Goal: Task Accomplishment & Management: Use online tool/utility

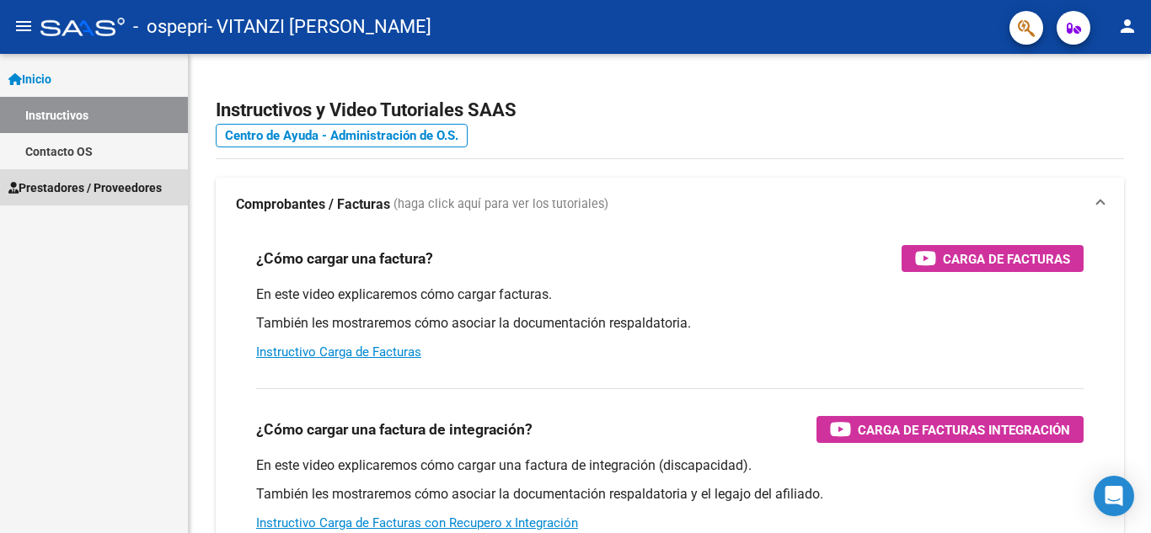
click at [91, 192] on span "Prestadores / Proveedores" at bounding box center [84, 188] width 153 height 19
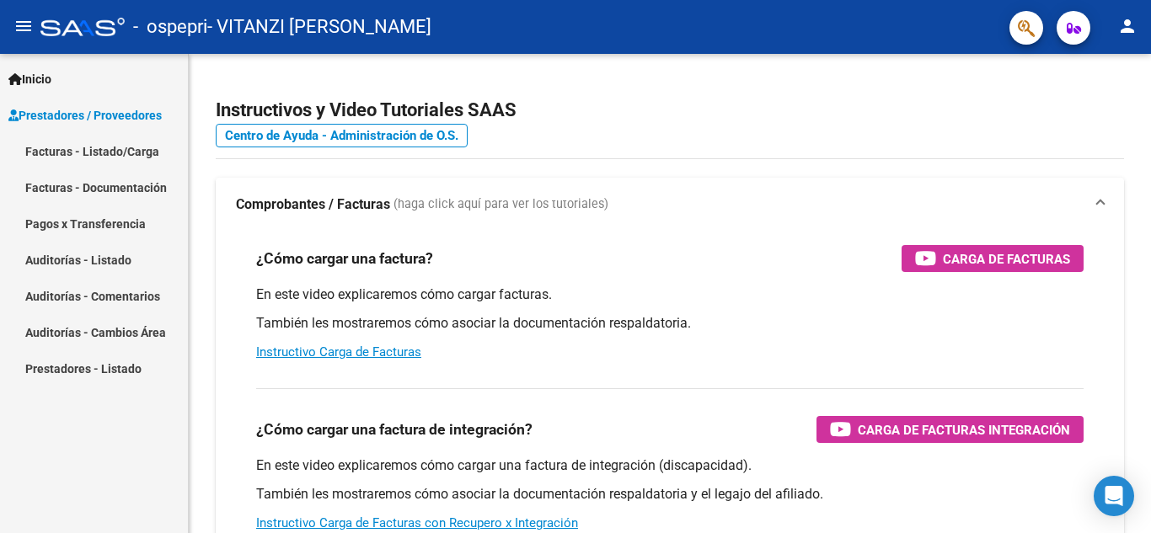
click at [120, 370] on link "Prestadores - Listado" at bounding box center [94, 368] width 188 height 36
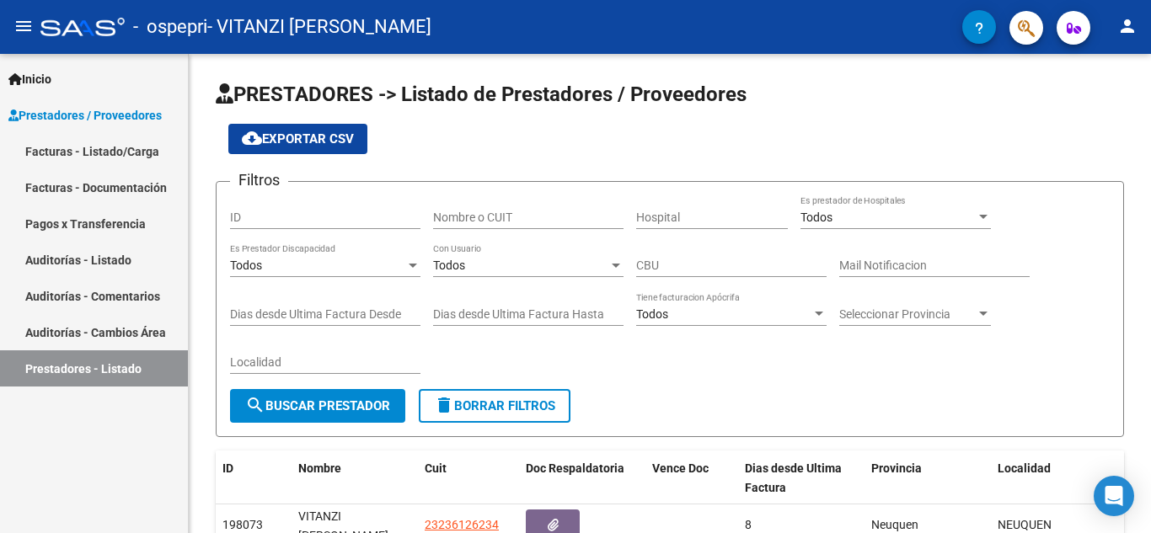
click at [131, 154] on link "Facturas - Listado/Carga" at bounding box center [94, 151] width 188 height 36
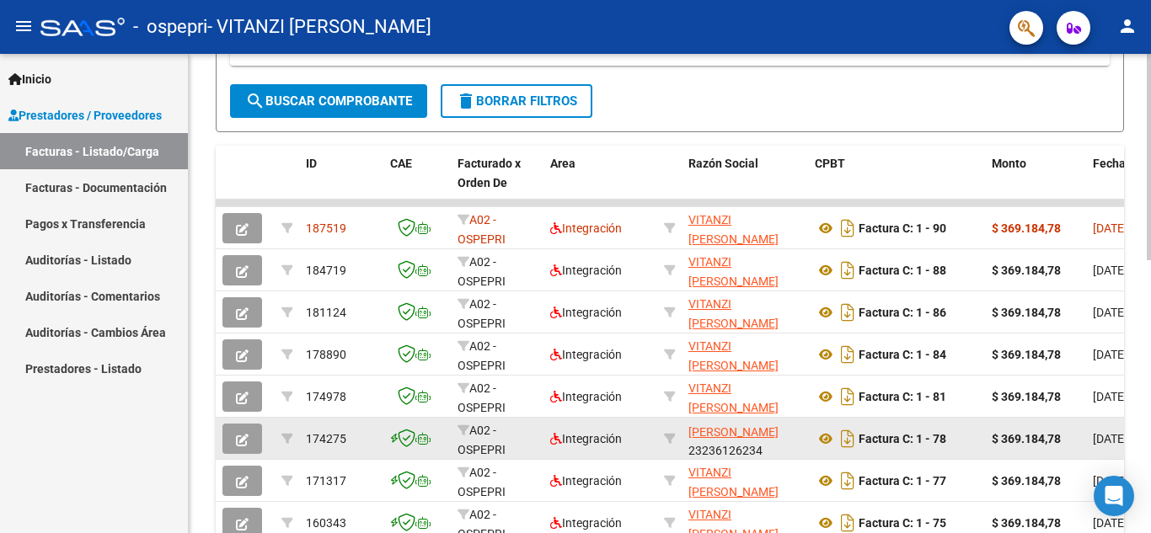
scroll to position [22, 0]
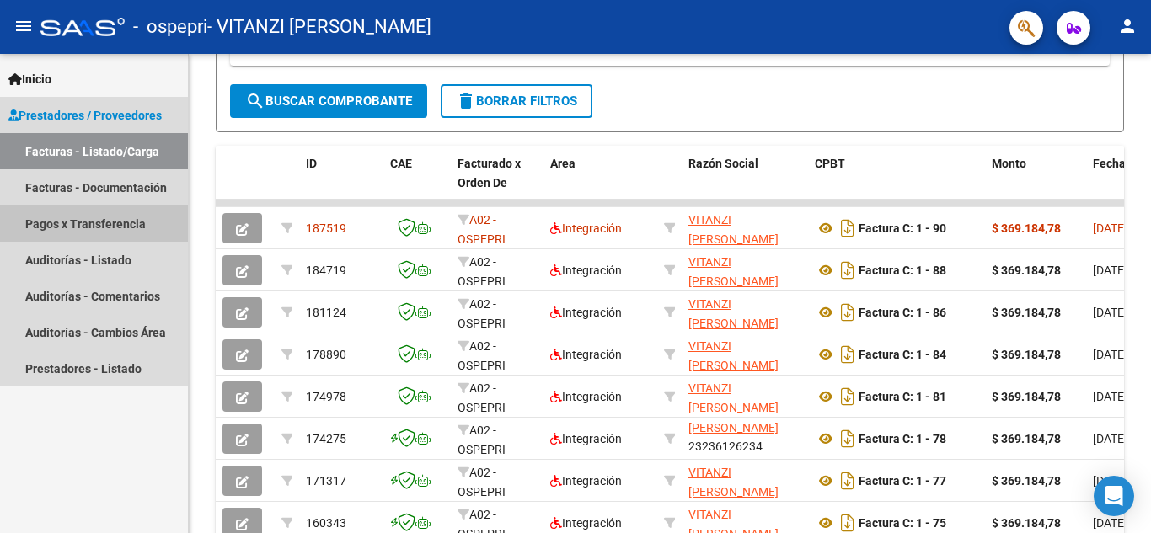
click at [101, 213] on link "Pagos x Transferencia" at bounding box center [94, 224] width 188 height 36
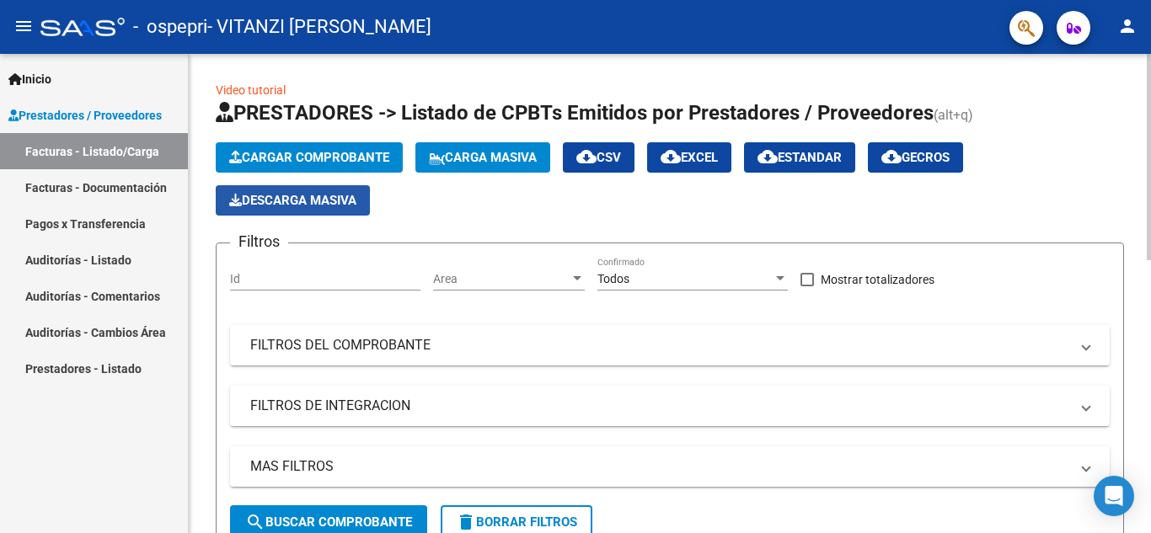
click at [331, 210] on button "Descarga Masiva" at bounding box center [293, 200] width 154 height 30
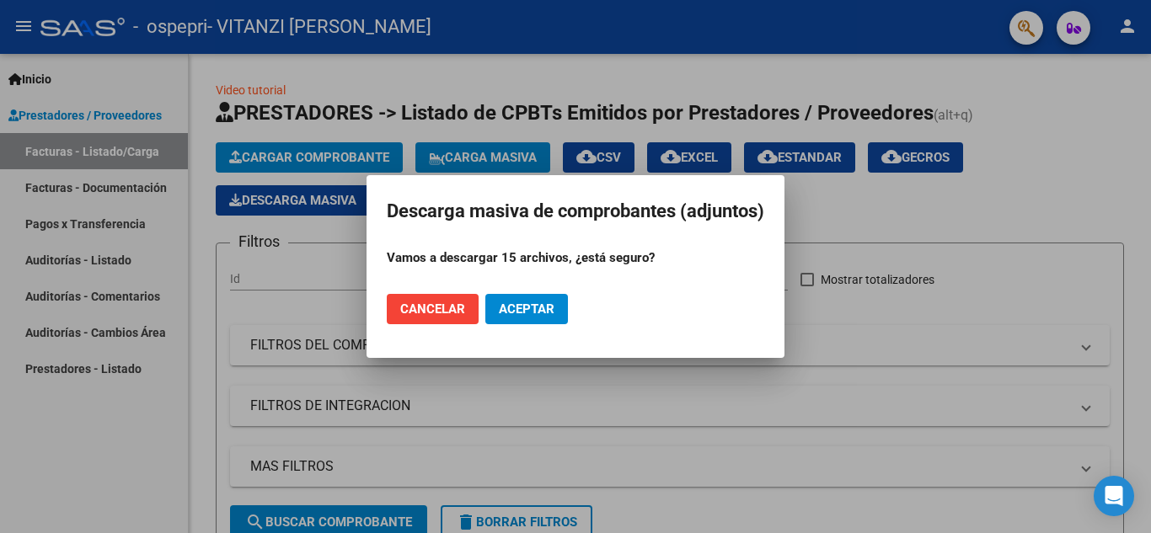
click at [136, 479] on div at bounding box center [575, 266] width 1151 height 533
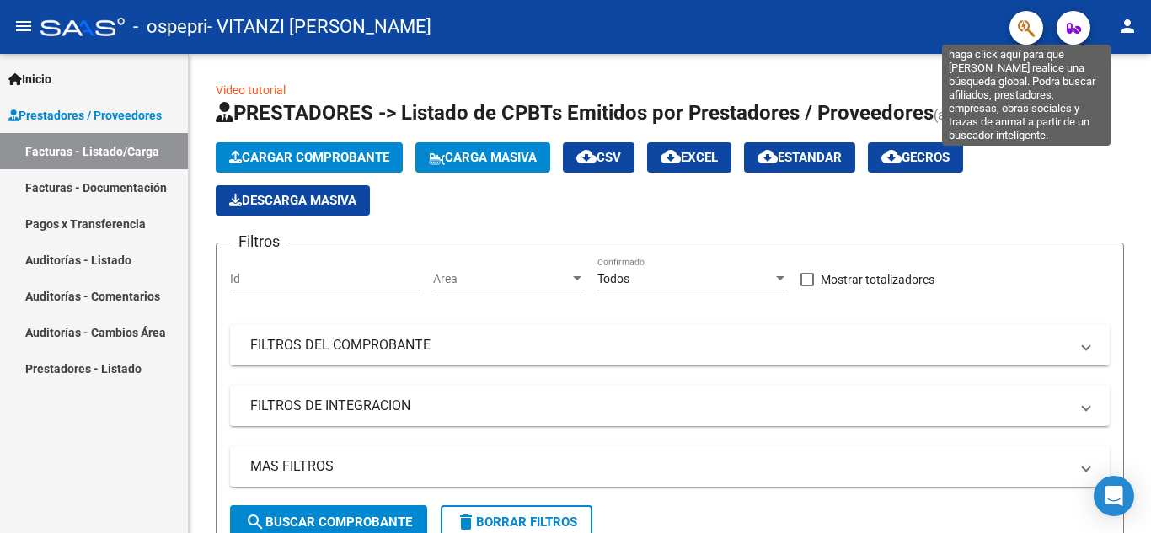
click at [1024, 21] on icon "button" at bounding box center [1026, 28] width 17 height 19
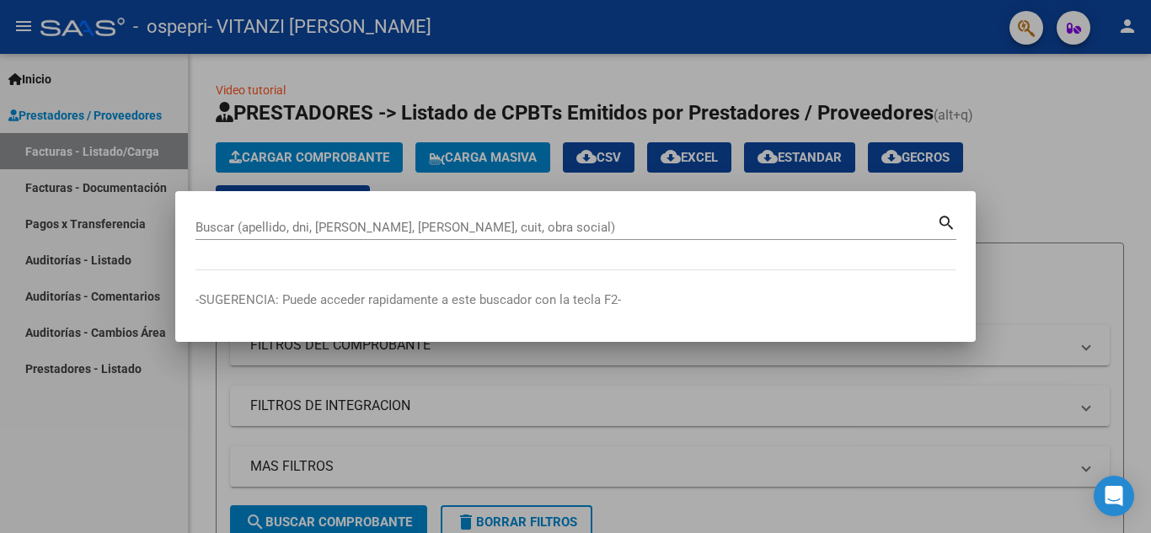
click at [1024, 21] on div at bounding box center [575, 266] width 1151 height 533
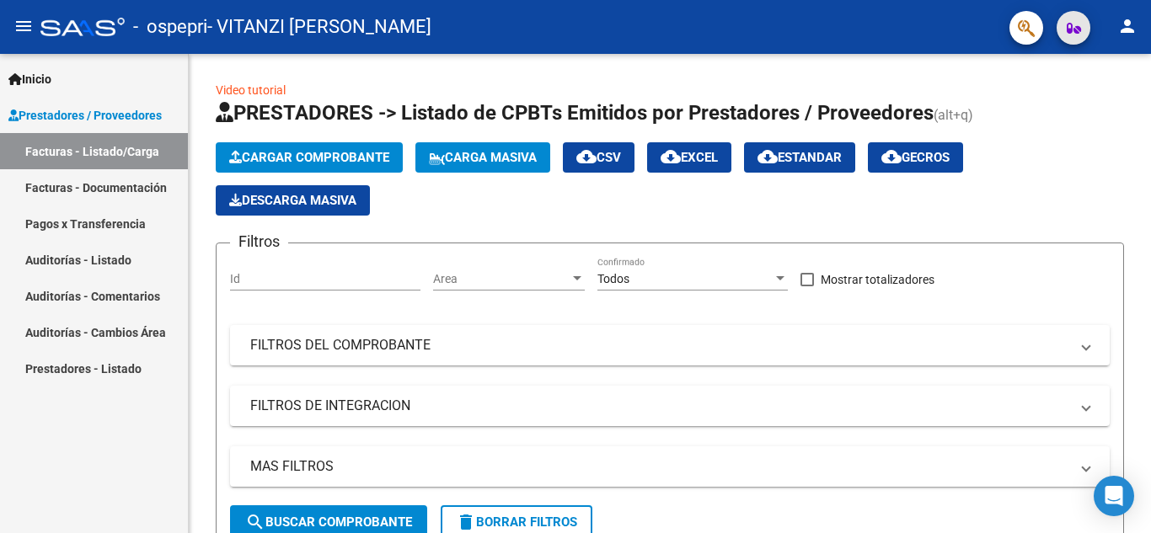
click at [1075, 22] on icon "button" at bounding box center [1073, 28] width 14 height 13
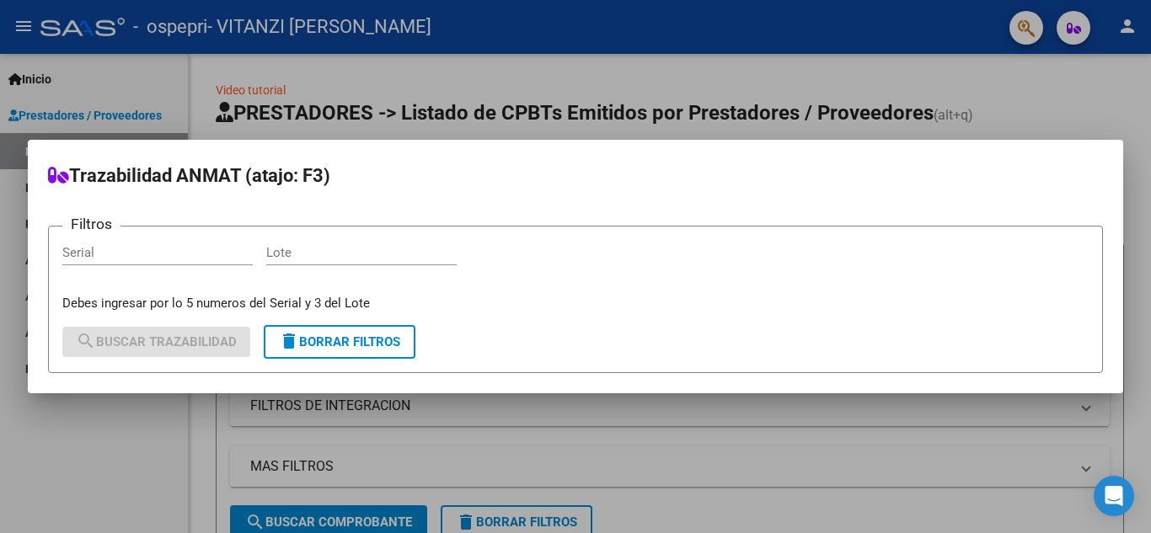
click at [1075, 22] on div at bounding box center [575, 266] width 1151 height 533
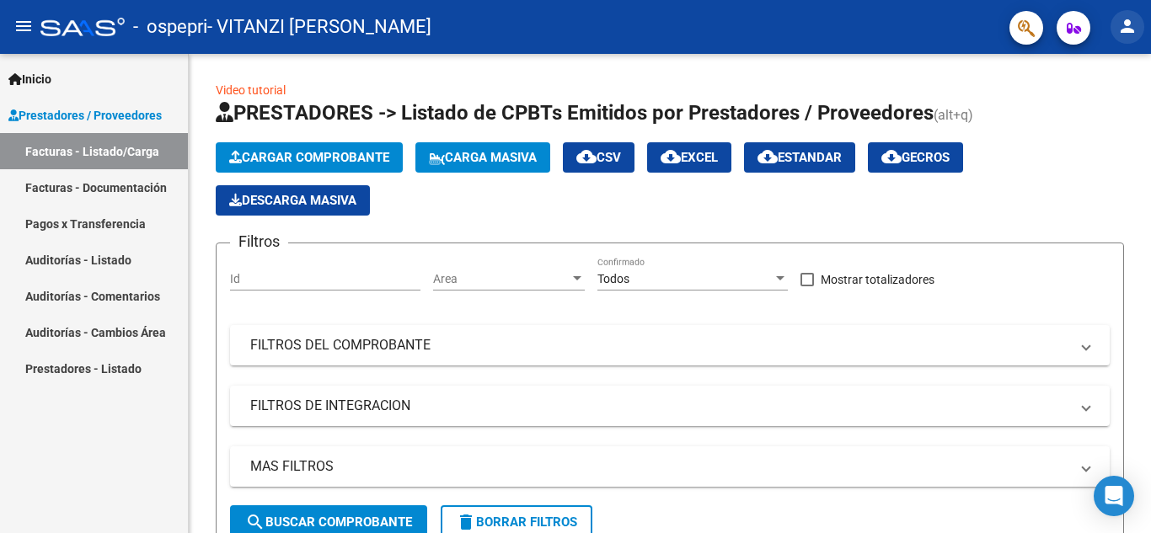
click at [1130, 31] on mat-icon "person" at bounding box center [1127, 26] width 20 height 20
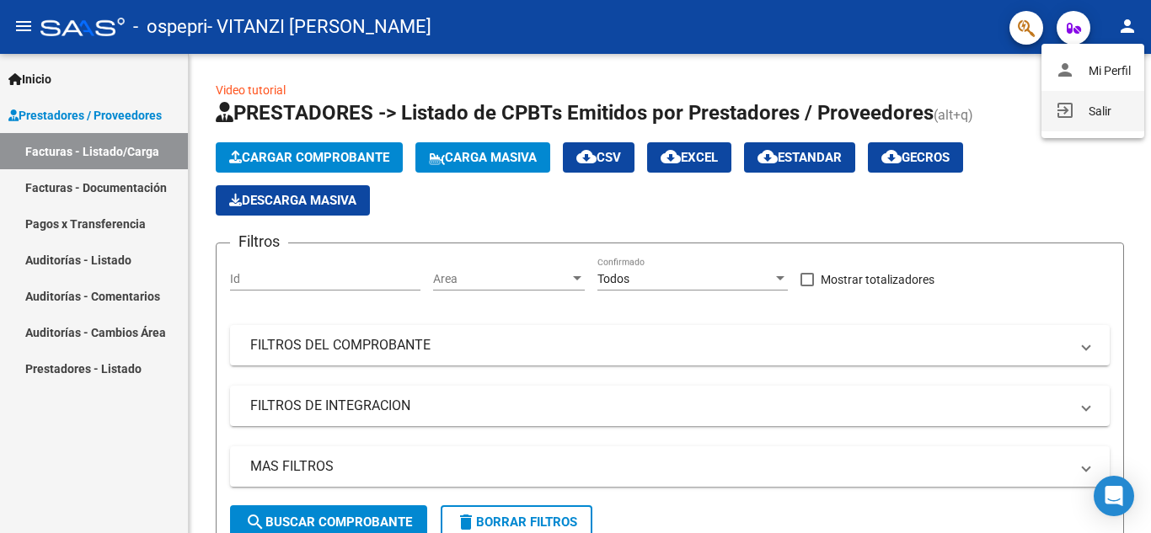
click at [1093, 95] on button "exit_to_app Salir" at bounding box center [1092, 111] width 103 height 40
